Goal: Communication & Community: Ask a question

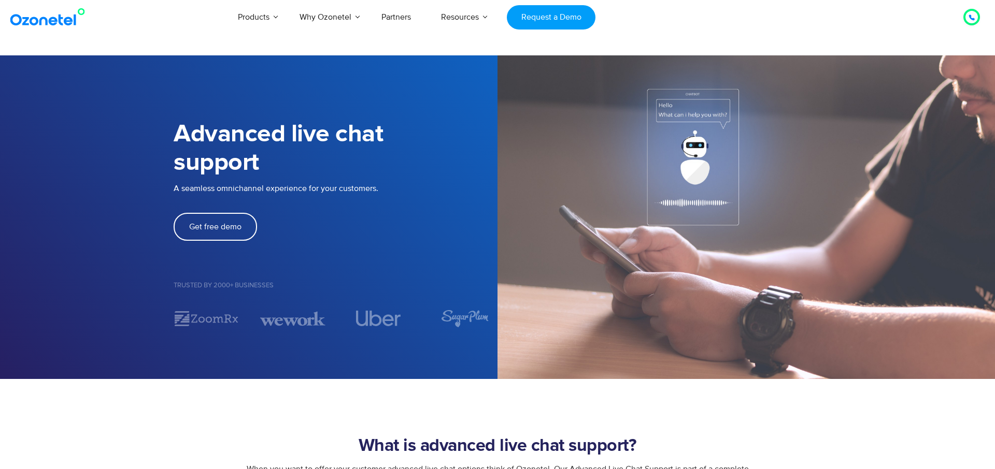
click at [974, 14] on div at bounding box center [971, 17] width 6 height 12
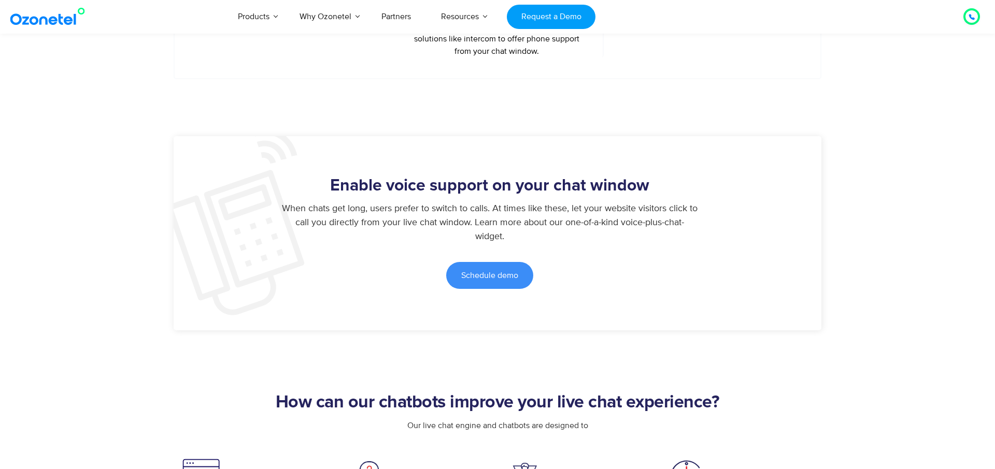
scroll to position [515, 0]
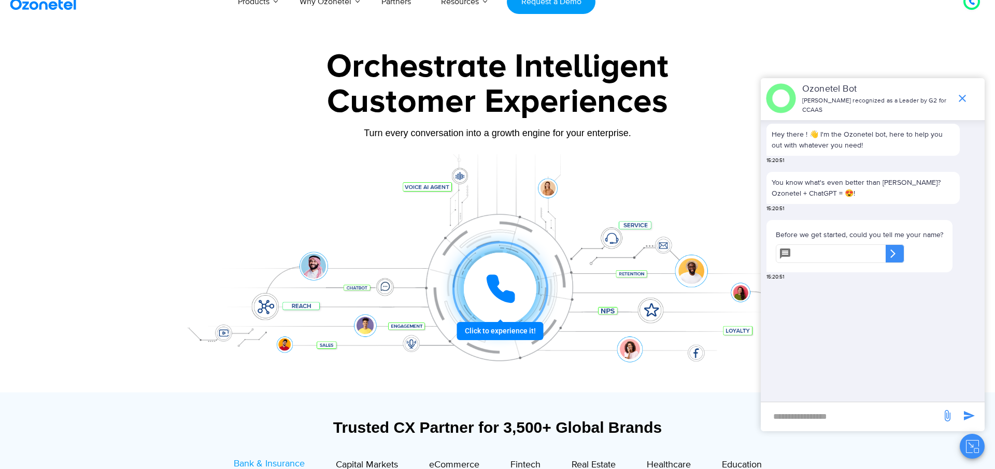
scroll to position [17, 0]
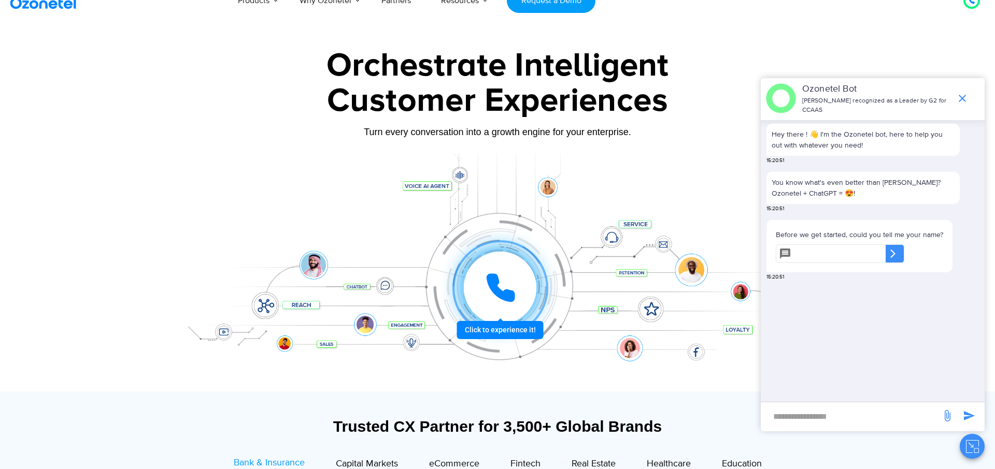
click at [799, 414] on input "new-msg-input" at bounding box center [851, 417] width 170 height 18
click at [775, 408] on input "new-msg-input" at bounding box center [851, 417] width 170 height 18
type input "*"
type input "**********"
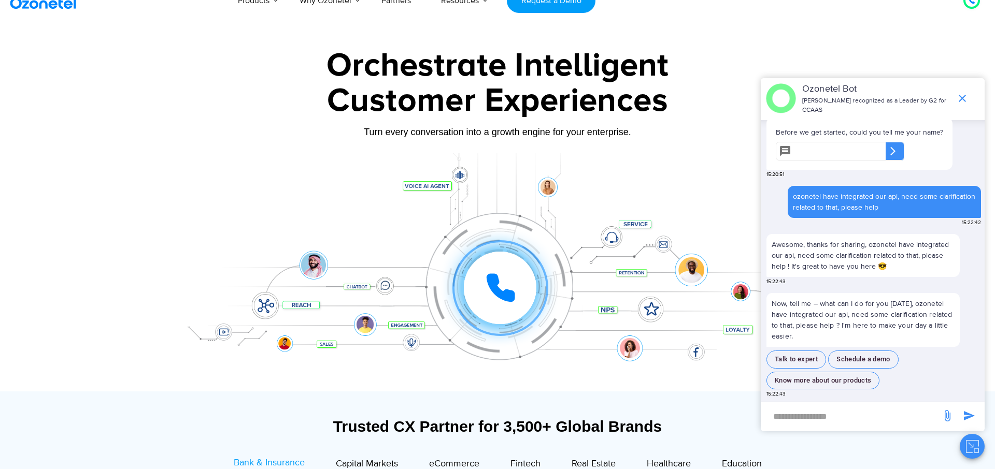
scroll to position [28, 0]
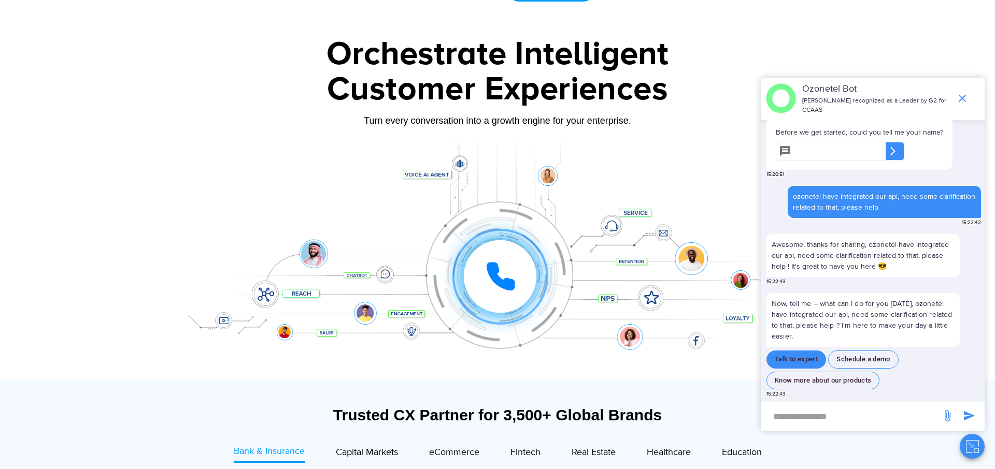
click at [794, 364] on button "Talk to expert" at bounding box center [796, 360] width 60 height 18
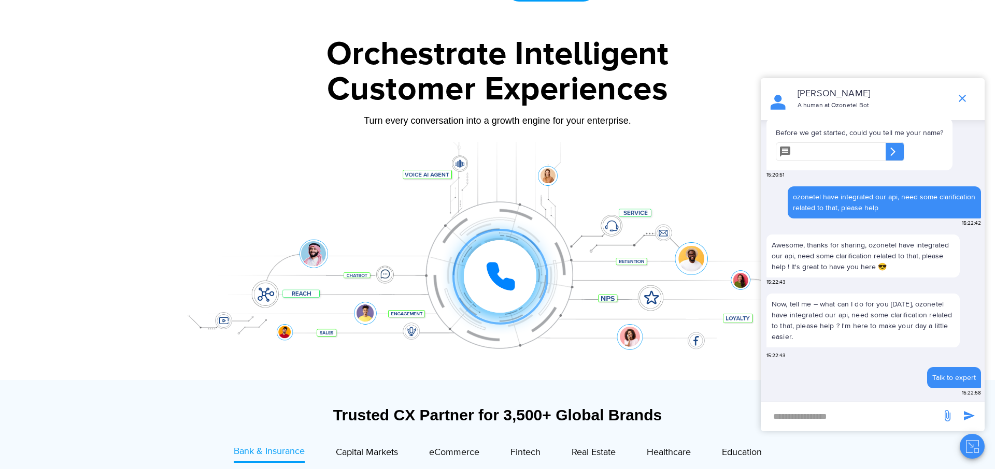
scroll to position [150, 0]
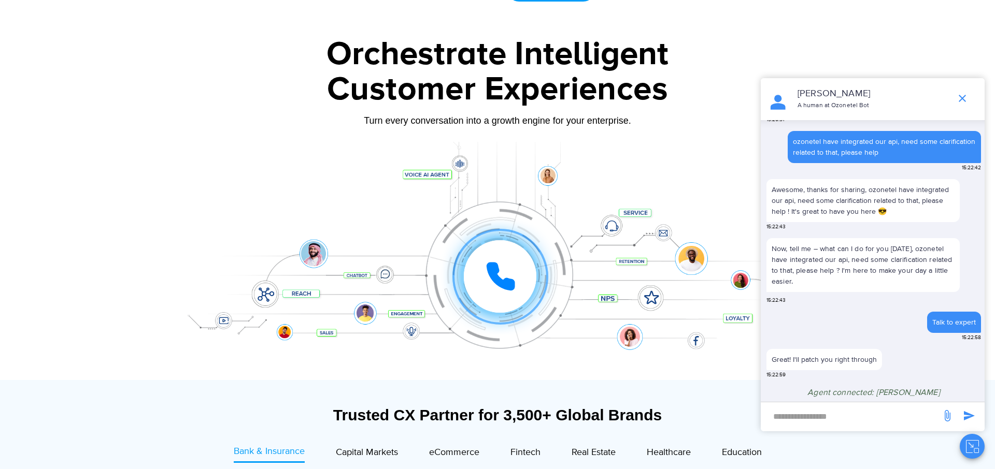
click at [801, 415] on input "new-msg-input" at bounding box center [851, 417] width 170 height 18
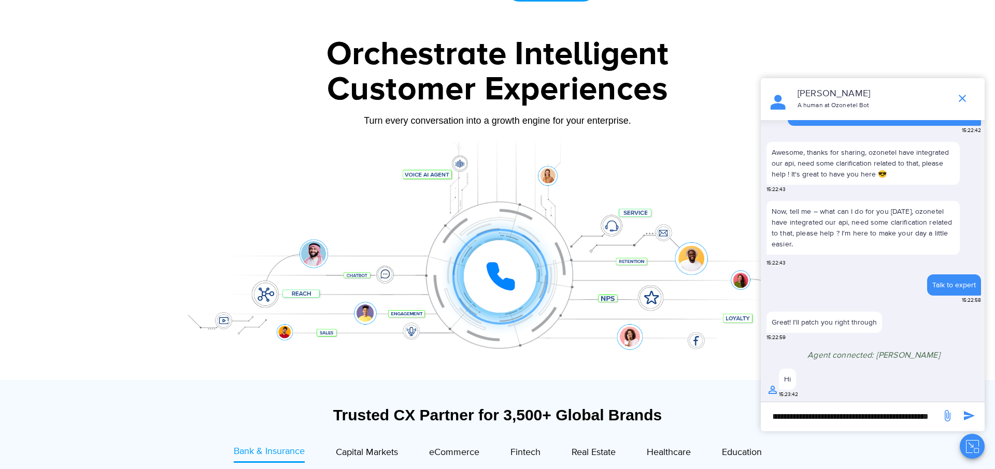
scroll to position [0, 84]
type input "**********"
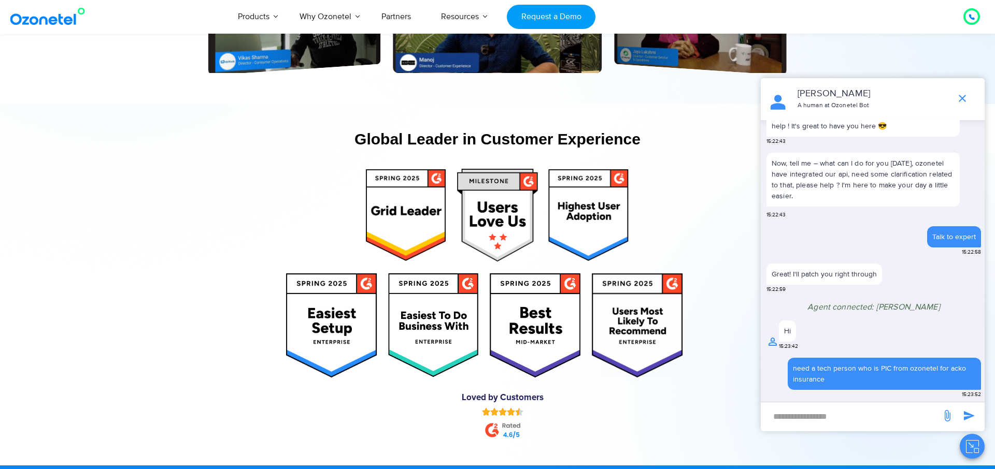
scroll to position [5039, 0]
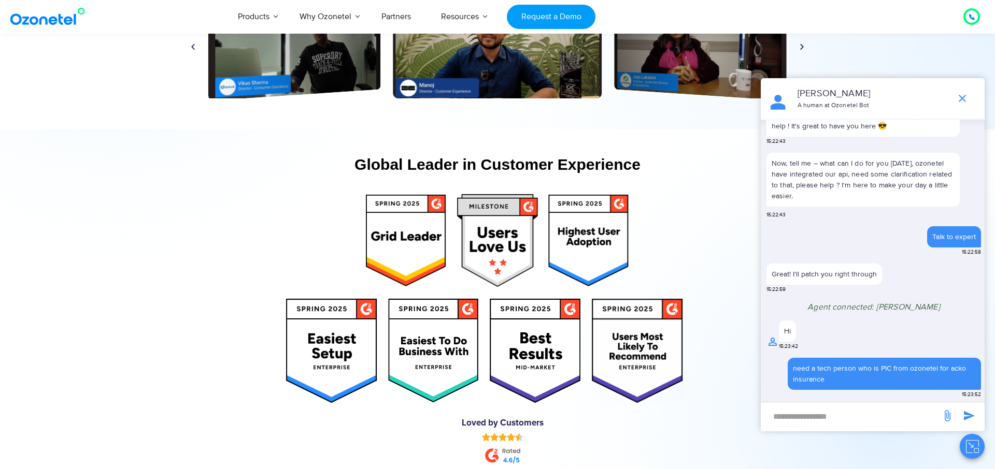
click at [801, 51] on div "Play Play Play Play Play Play Play Play Play Play Play Play" at bounding box center [497, 47] width 627 height 104
click at [801, 46] on icon "Next slide" at bounding box center [802, 46] width 8 height 8
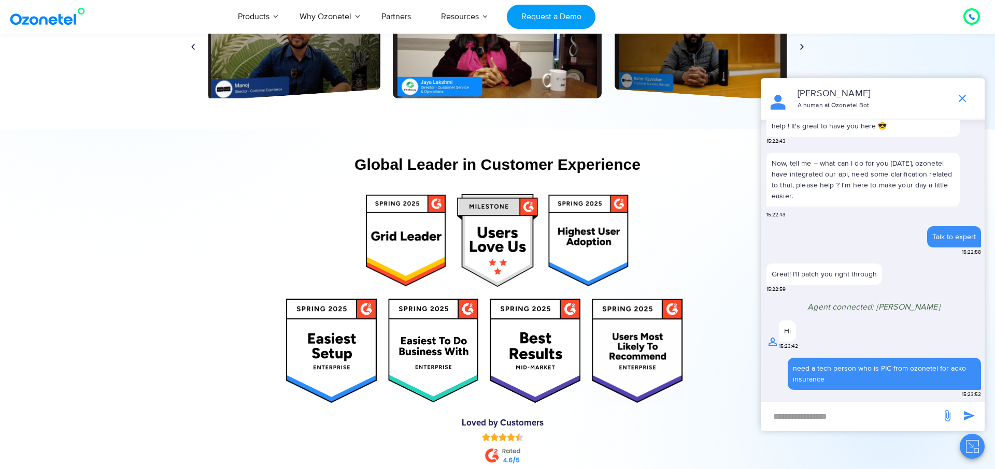
click at [801, 46] on icon "Next slide" at bounding box center [802, 46] width 8 height 8
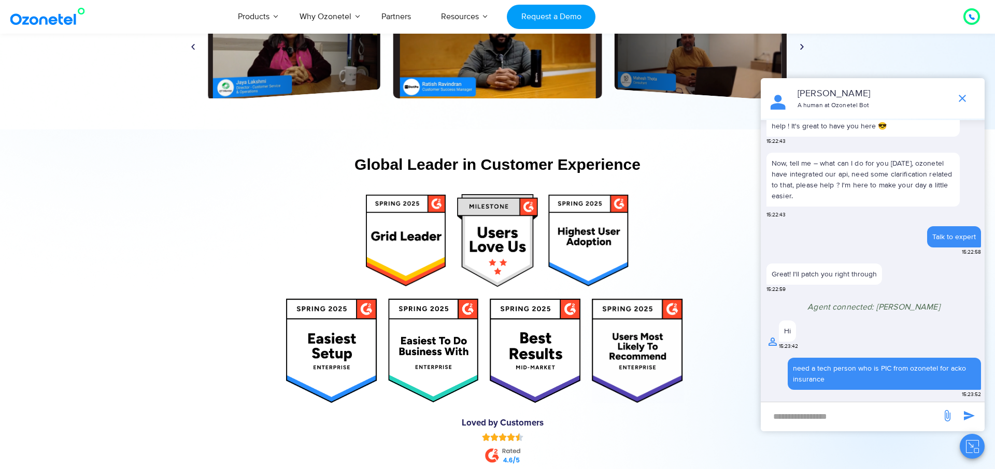
click at [801, 46] on icon "Next slide" at bounding box center [802, 46] width 8 height 8
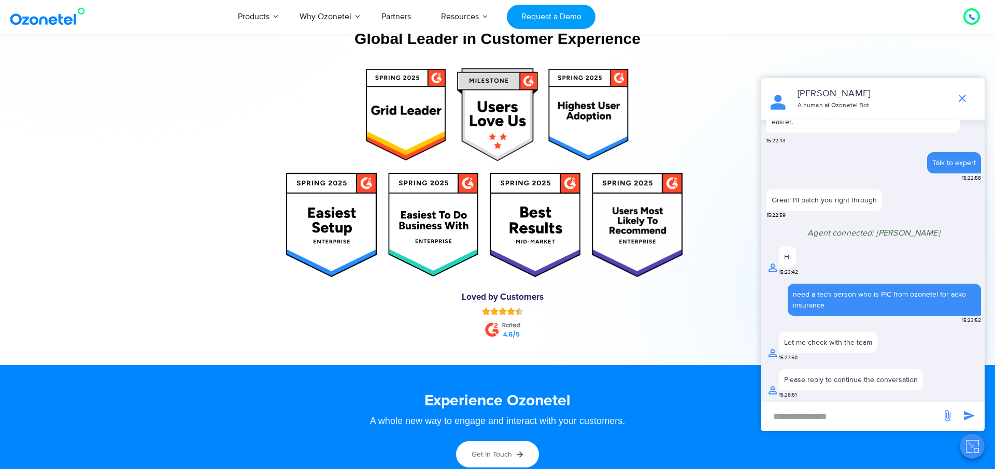
scroll to position [299, 0]
click at [809, 416] on input "new-msg-input" at bounding box center [851, 417] width 170 height 18
type input "****"
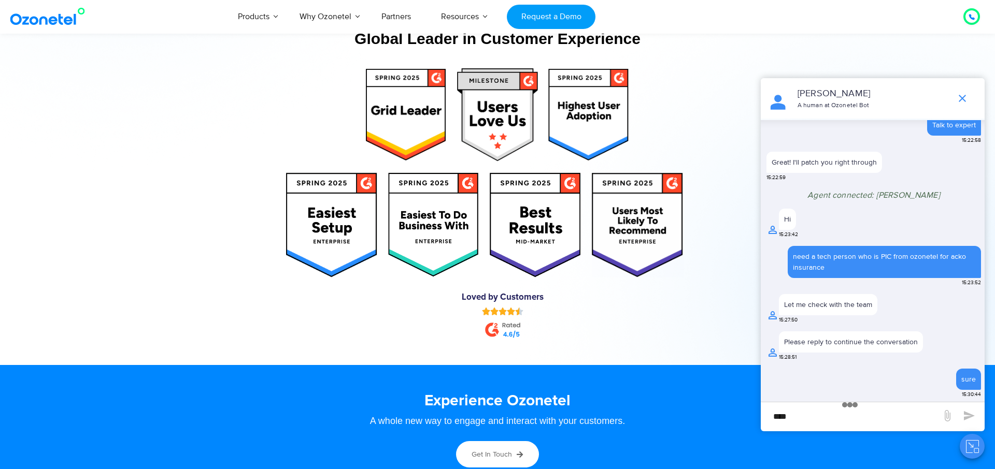
scroll to position [333, 0]
click at [800, 418] on input "****" at bounding box center [851, 417] width 170 height 18
type input "*"
paste input "**********"
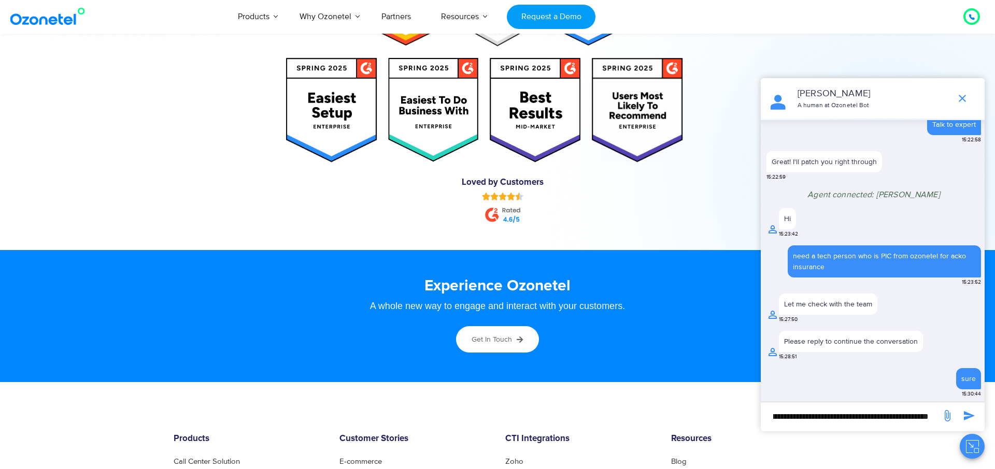
scroll to position [5482, 0]
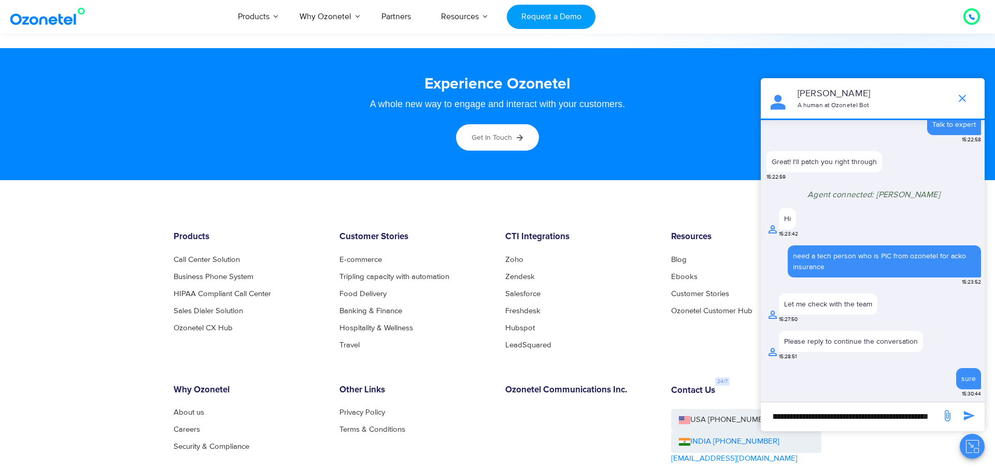
click at [809, 417] on input "**********" at bounding box center [851, 417] width 170 height 18
drag, startPoint x: 914, startPoint y: 419, endPoint x: 739, endPoint y: 419, distance: 174.6
paste input "**********"
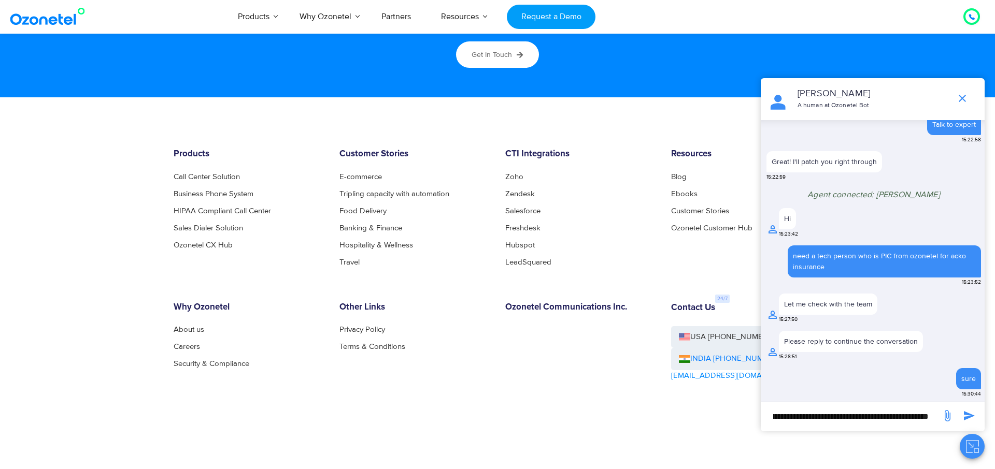
scroll to position [0, 279]
type input "**********"
click at [966, 415] on icon "send message" at bounding box center [969, 416] width 12 height 12
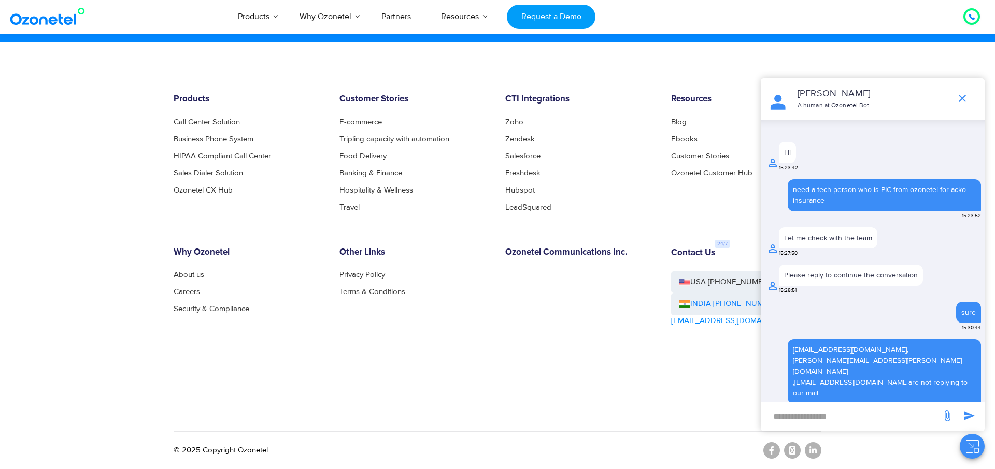
scroll to position [419, 0]
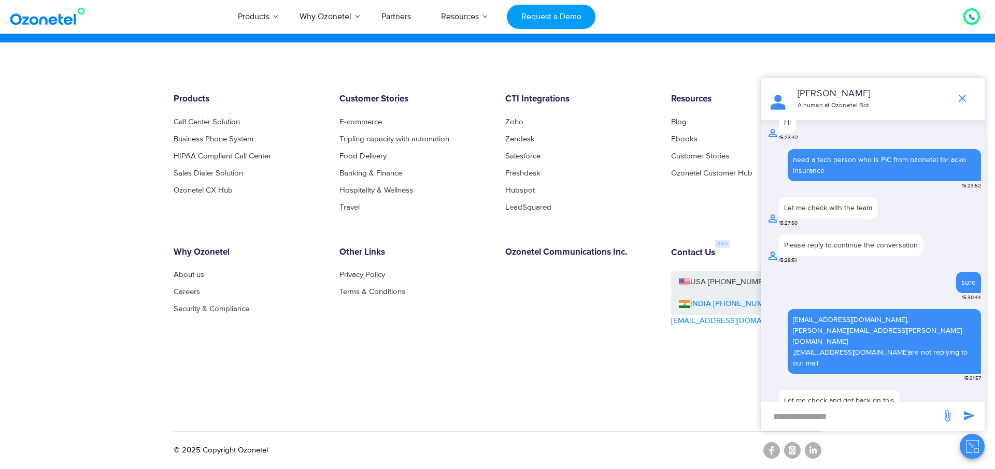
click at [798, 420] on input "new-msg-input" at bounding box center [851, 417] width 170 height 18
type input "****"
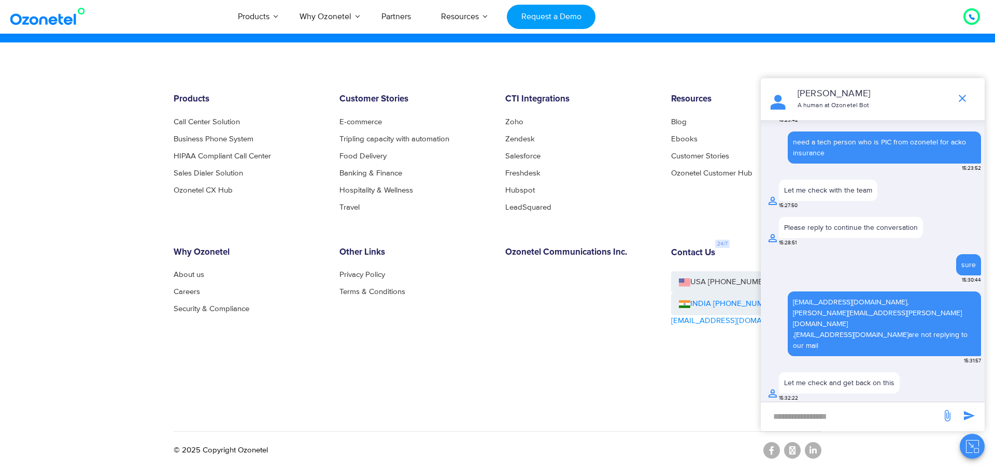
scroll to position [452, 0]
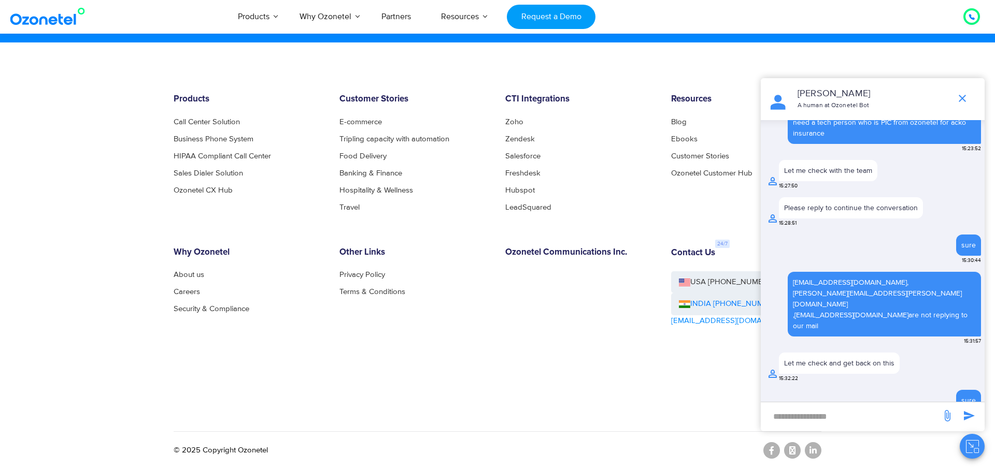
click at [804, 405] on div "​" at bounding box center [851, 415] width 170 height 24
click at [797, 405] on div "​" at bounding box center [851, 415] width 170 height 24
click at [793, 410] on input "new-msg-input" at bounding box center [851, 417] width 170 height 18
type input "**********"
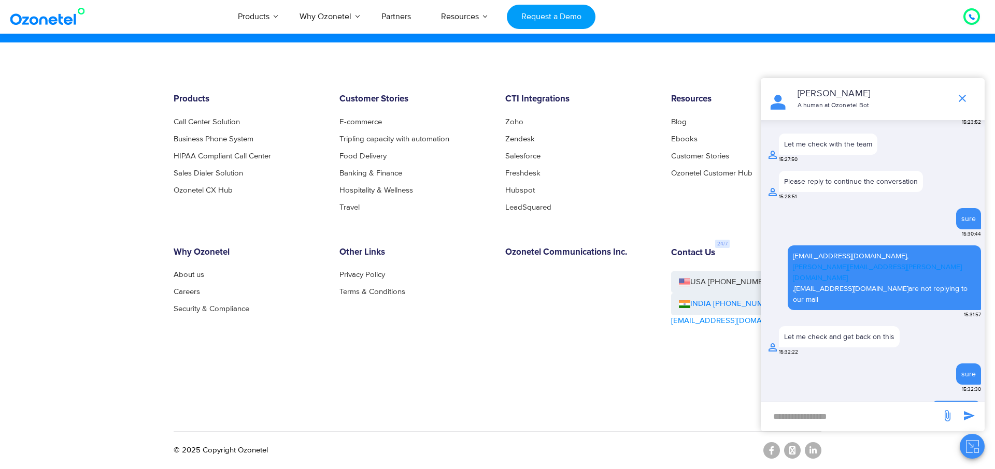
scroll to position [486, 0]
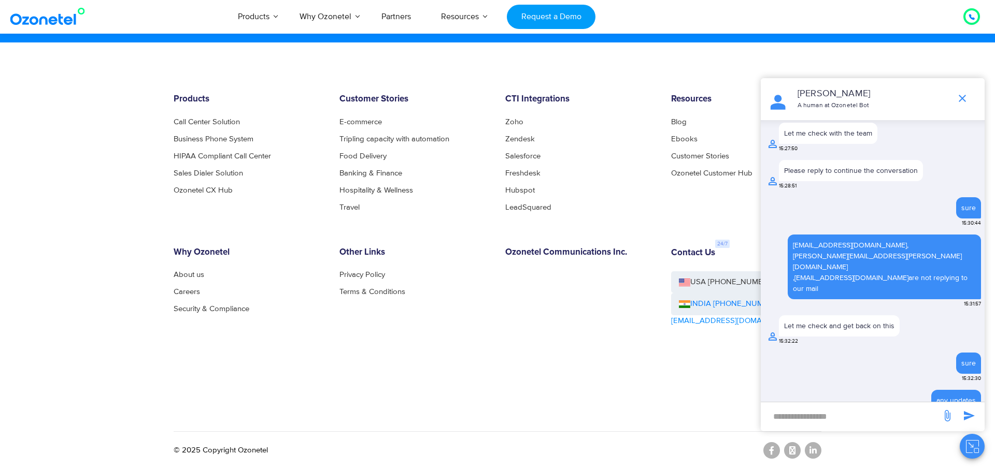
click at [791, 413] on input "new-msg-input" at bounding box center [851, 417] width 170 height 18
type input "*"
click at [792, 415] on input "new-msg-input" at bounding box center [851, 417] width 170 height 18
click at [947, 418] on icon "send message" at bounding box center [947, 415] width 6 height 11
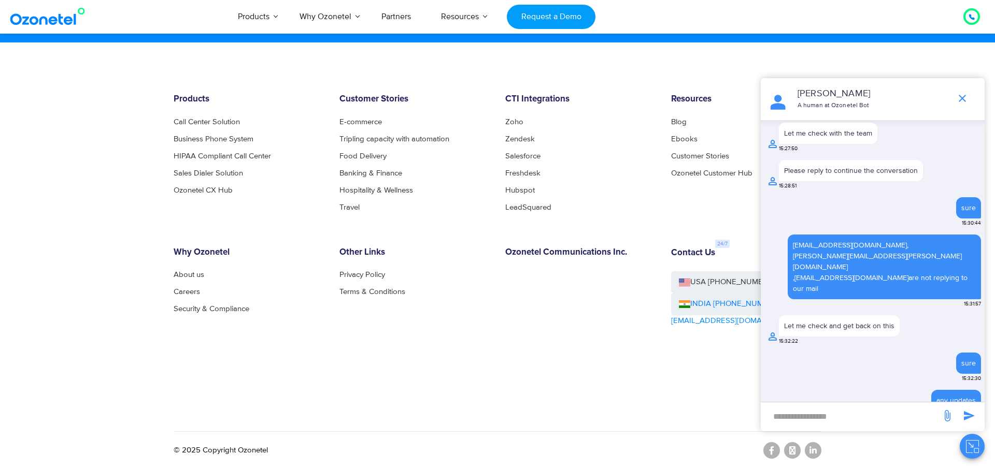
click at [0, 0] on input "file" at bounding box center [0, 0] width 0 height 0
click at [818, 413] on input "new-msg-input" at bounding box center [851, 417] width 170 height 18
click at [946, 420] on icon "send message" at bounding box center [947, 416] width 12 height 12
click at [0, 0] on input "file" at bounding box center [0, 0] width 0 height 0
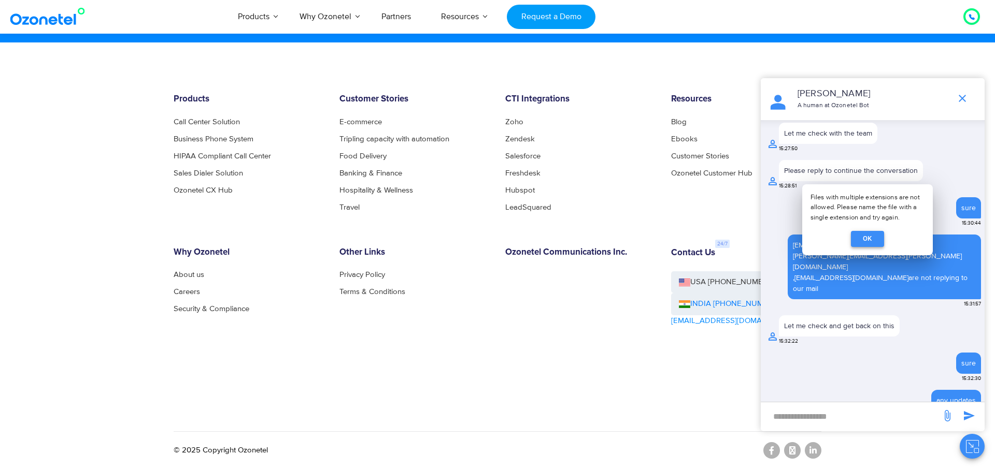
click at [865, 242] on button "OK" at bounding box center [867, 239] width 33 height 16
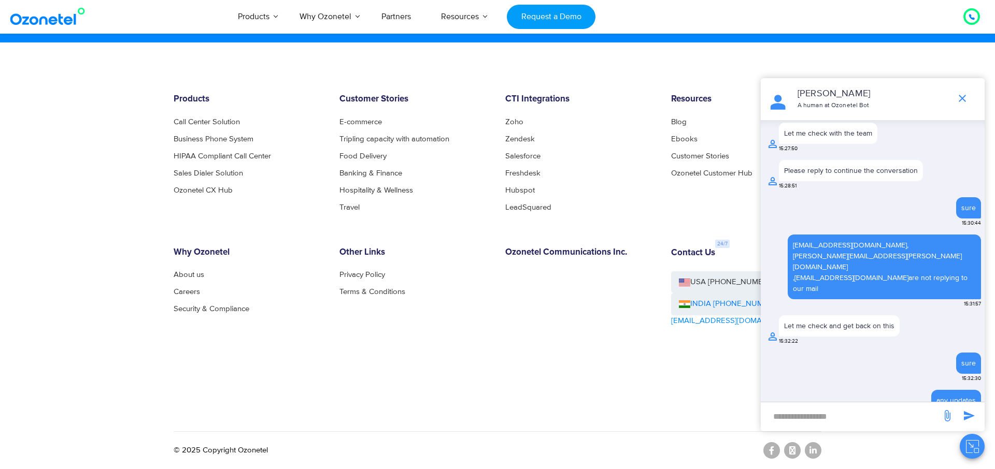
click at [946, 418] on icon "send message" at bounding box center [947, 415] width 6 height 11
click at [0, 0] on input "file" at bounding box center [0, 0] width 0 height 0
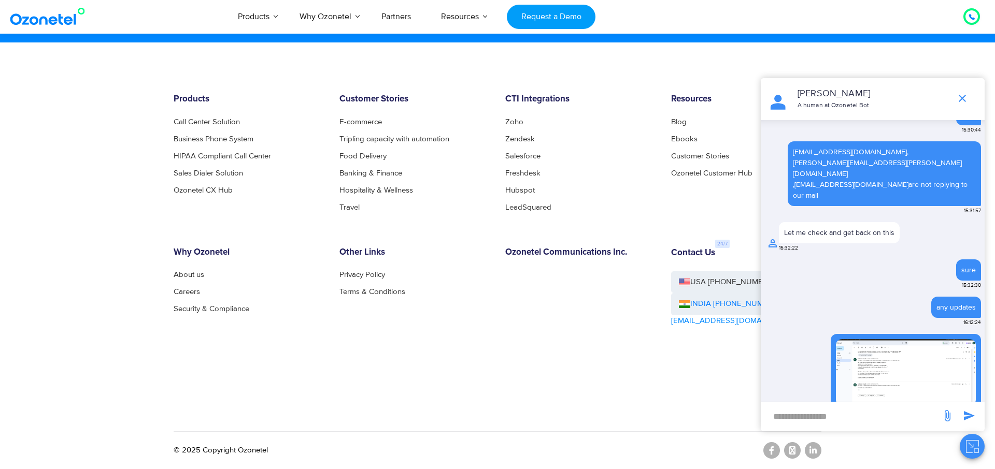
click at [799, 420] on input "new-msg-input" at bounding box center [851, 417] width 170 height 18
type input "**********"
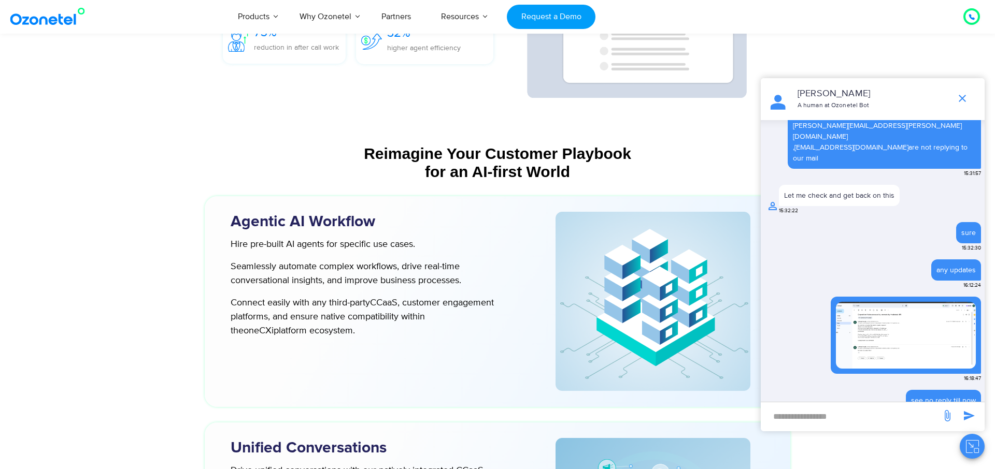
scroll to position [2533, 0]
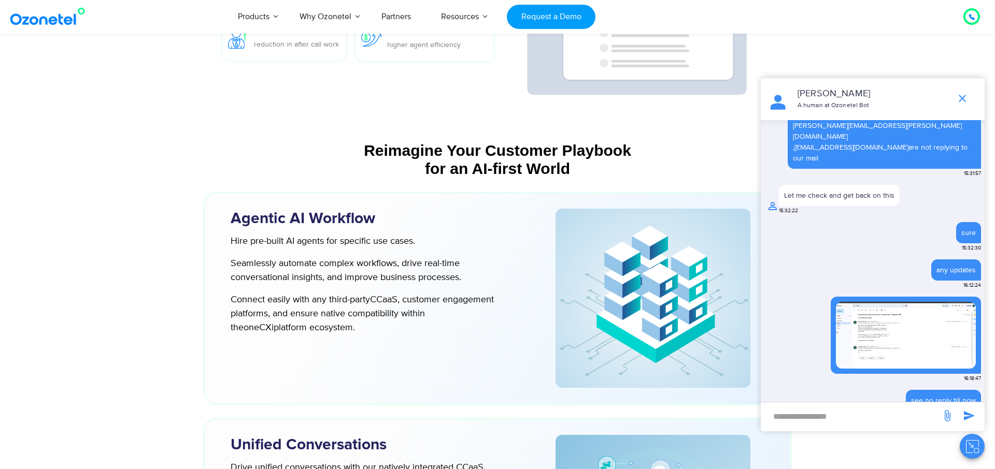
click at [900, 307] on img "button" at bounding box center [906, 335] width 140 height 67
